Goal: Find contact information: Find contact information

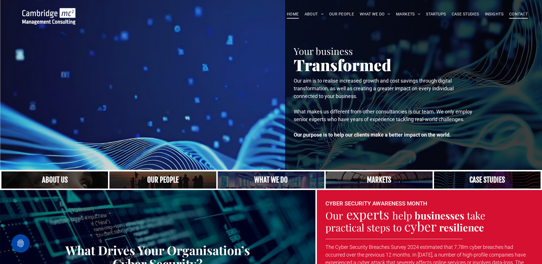
click at [517, 15] on span "CONTACT" at bounding box center [518, 14] width 19 height 9
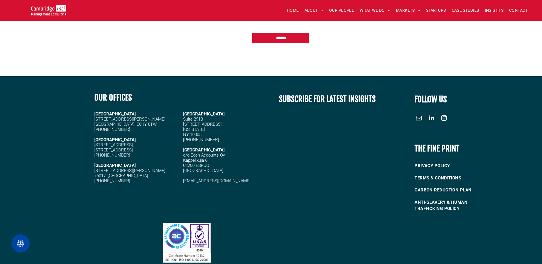
scroll to position [700, 0]
